Goal: Obtain resource: Obtain resource

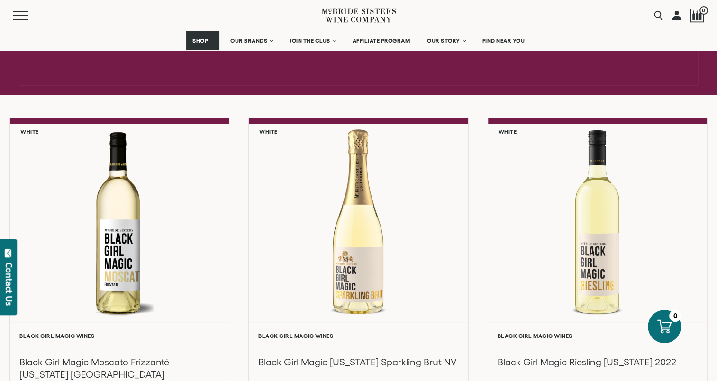
scroll to position [525, 0]
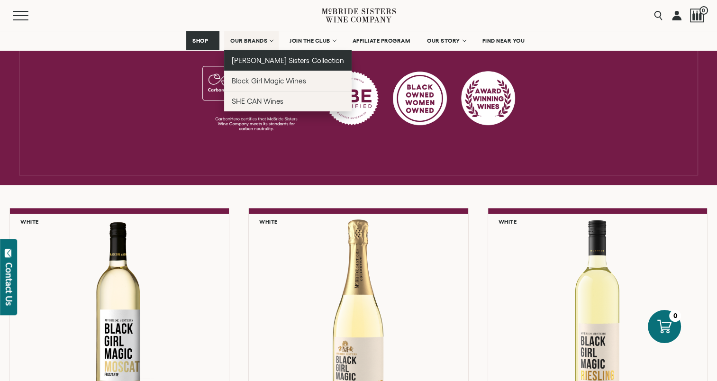
click at [260, 65] on link "[PERSON_NAME] Sisters Collection" at bounding box center [288, 60] width 128 height 20
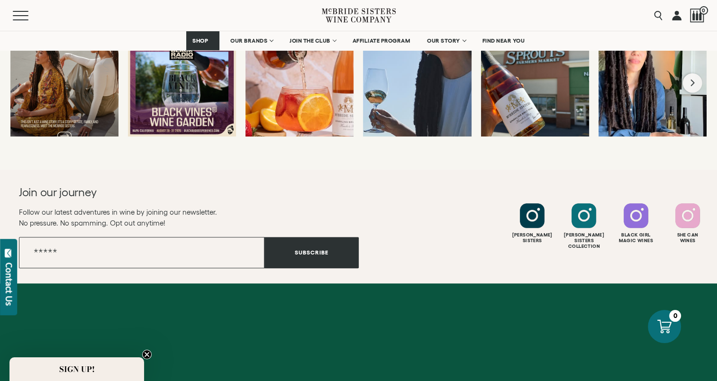
scroll to position [4305, 0]
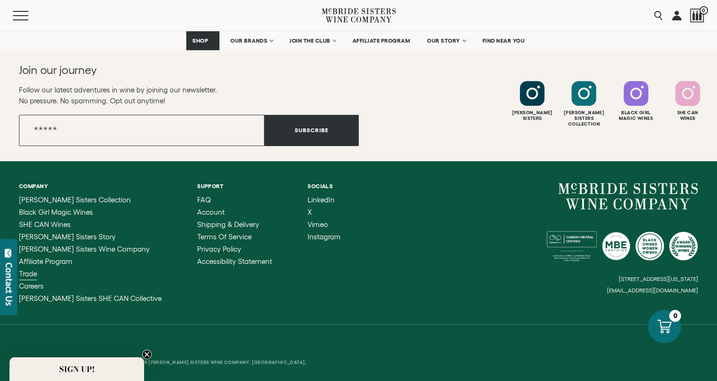
click at [35, 270] on span "Trade" at bounding box center [28, 274] width 18 height 8
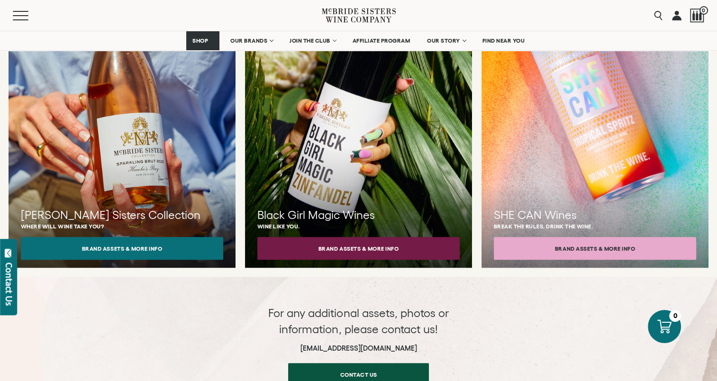
scroll to position [948, 0]
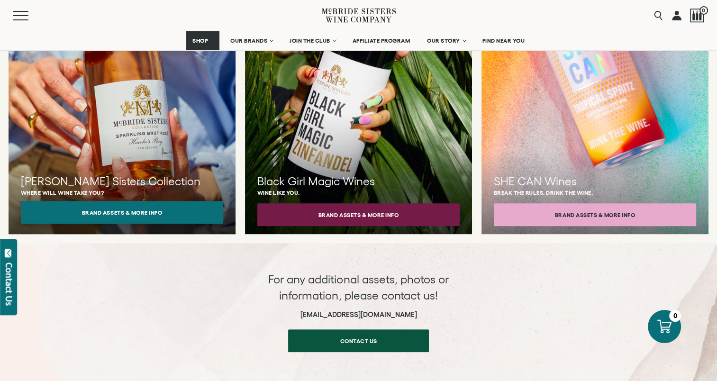
click at [181, 201] on button "Brand Assets & More Info" at bounding box center [122, 212] width 202 height 23
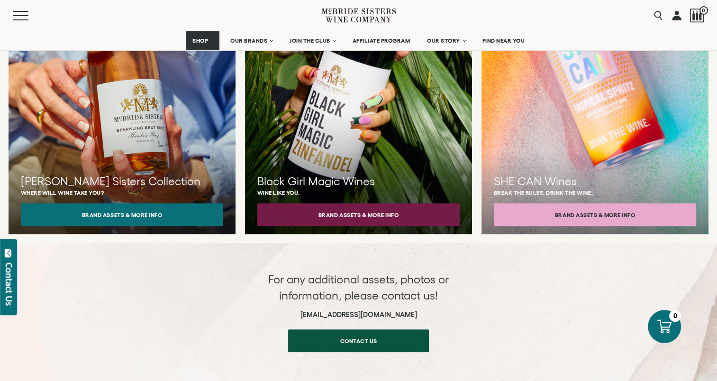
click at [339, 20] on icon at bounding box center [359, 15] width 74 height 27
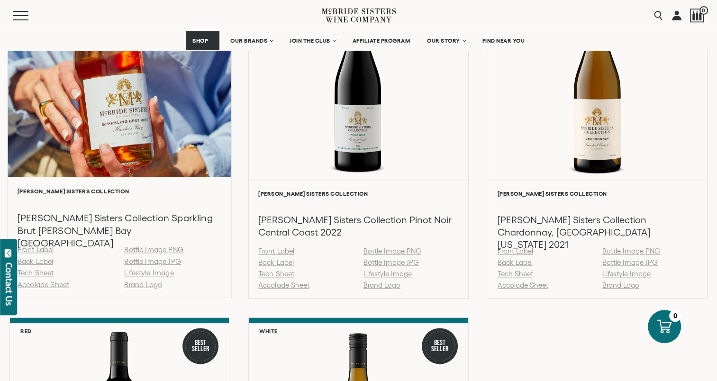
scroll to position [1043, 0]
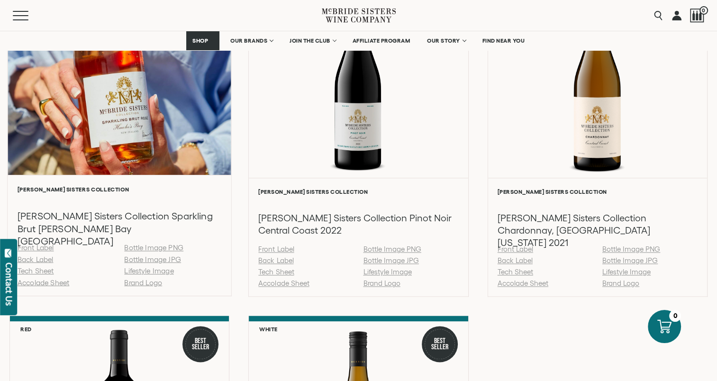
click at [45, 261] on link "Back Label" at bounding box center [36, 259] width 36 height 8
click at [42, 261] on link "Back Label" at bounding box center [36, 259] width 36 height 8
click at [48, 271] on link "Tech Sheet" at bounding box center [36, 271] width 37 height 8
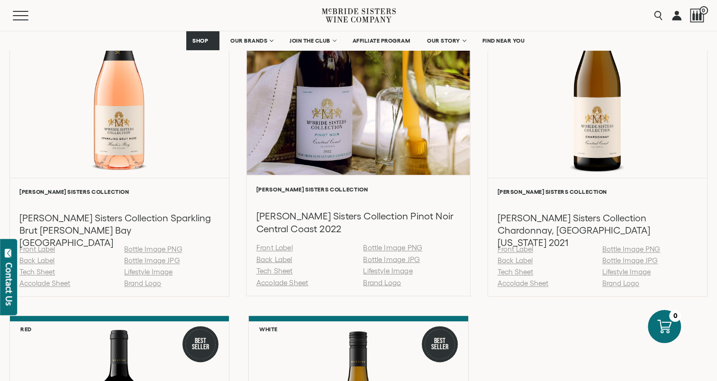
drag, startPoint x: 291, startPoint y: 279, endPoint x: 297, endPoint y: 279, distance: 6.6
click at [291, 279] on link "Accolade Sheet" at bounding box center [283, 282] width 52 height 8
click at [282, 270] on link "Tech Sheet" at bounding box center [275, 271] width 37 height 8
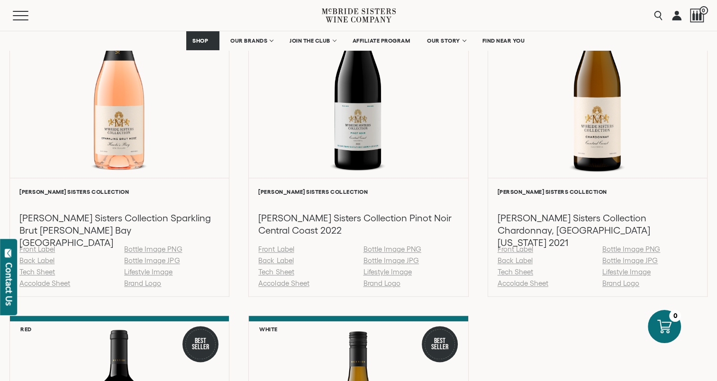
click at [348, 10] on icon at bounding box center [359, 15] width 74 height 27
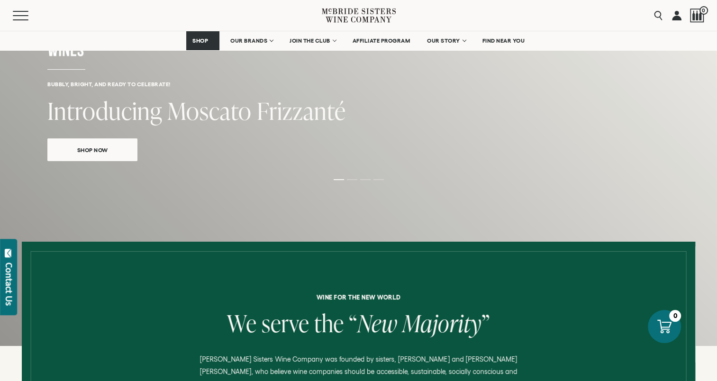
scroll to position [95, 0]
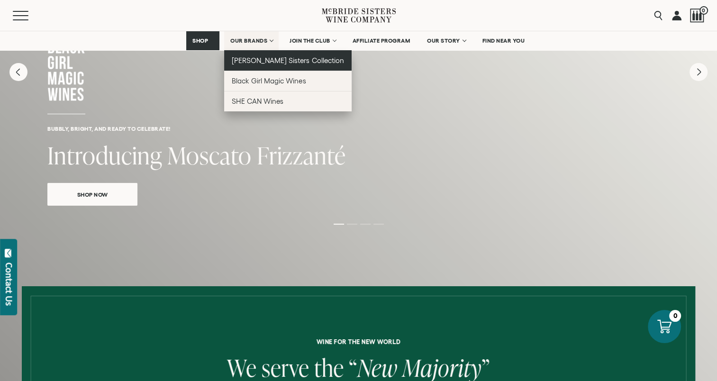
click at [248, 54] on link "[PERSON_NAME] Sisters Collection" at bounding box center [288, 60] width 128 height 20
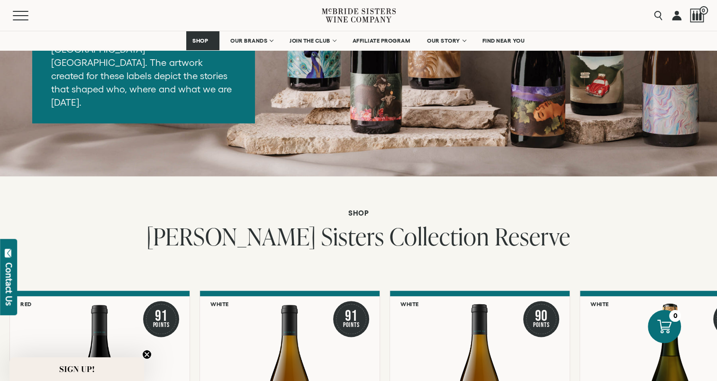
scroll to position [1565, 0]
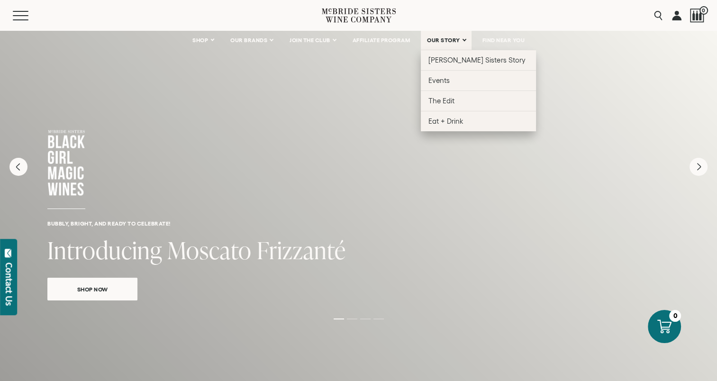
click at [451, 43] on span "OUR STORY" at bounding box center [443, 40] width 33 height 7
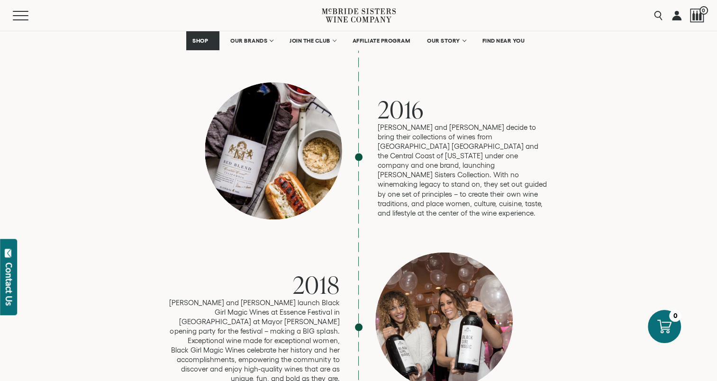
scroll to position [1612, 0]
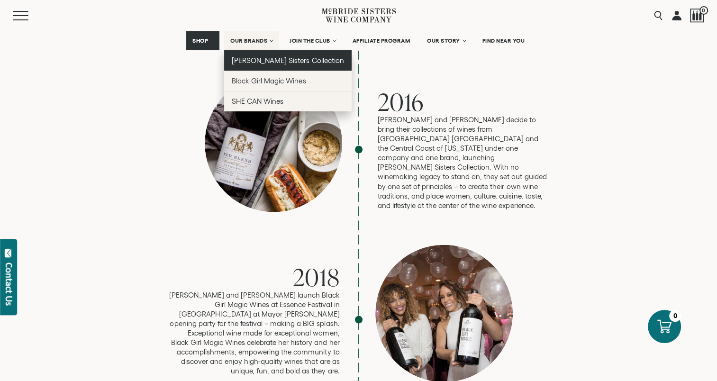
click at [252, 57] on span "[PERSON_NAME] Sisters Collection" at bounding box center [288, 60] width 112 height 8
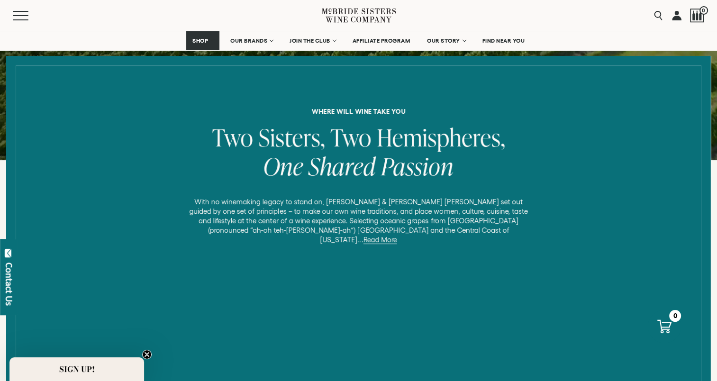
scroll to position [332, 0]
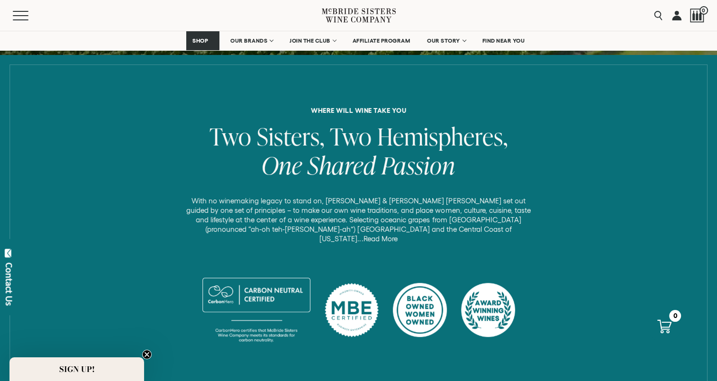
click at [449, 234] on div "where will wine take you Two Sisters, Two Hemispheres, One Shared Passion With …" at bounding box center [358, 230] width 703 height 247
click at [398, 235] on link "Read More" at bounding box center [381, 239] width 34 height 9
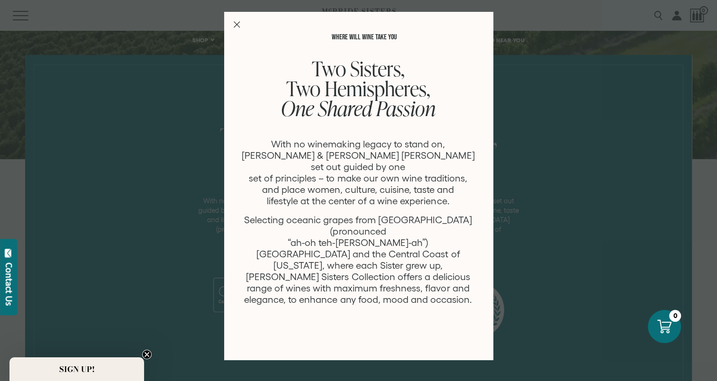
scroll to position [0, 0]
click at [440, 115] on h3 "Two Sisters, Two Hemispheres, One Shared Passion" at bounding box center [358, 89] width 234 height 60
click at [234, 22] on icon "Close Modal" at bounding box center [237, 24] width 7 height 7
